Goal: Task Accomplishment & Management: Use online tool/utility

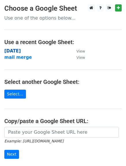
click at [18, 52] on strong "[DATE]" at bounding box center [12, 50] width 16 height 5
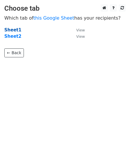
click at [14, 30] on strong "Sheet1" at bounding box center [12, 29] width 17 height 5
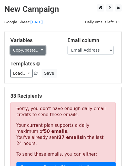
click at [33, 49] on link "Copy/paste..." at bounding box center [27, 50] width 35 height 9
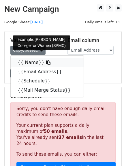
click at [46, 63] on icon at bounding box center [48, 62] width 5 height 5
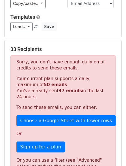
scroll to position [47, 0]
